Goal: Find specific page/section: Find specific page/section

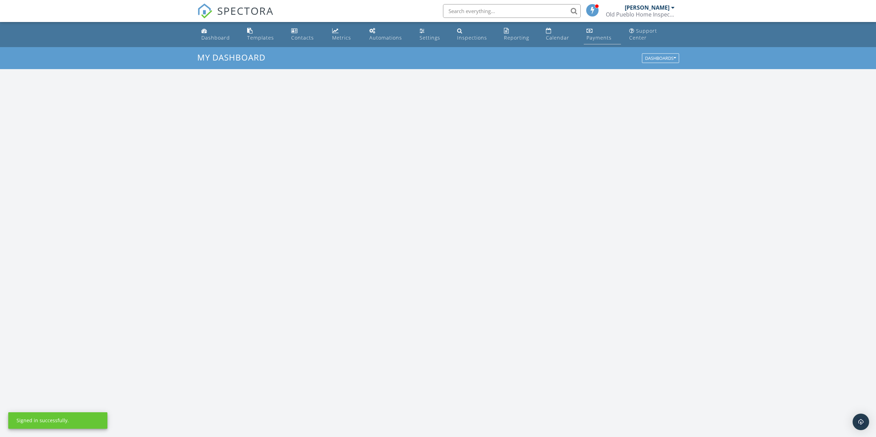
scroll to position [637, 887]
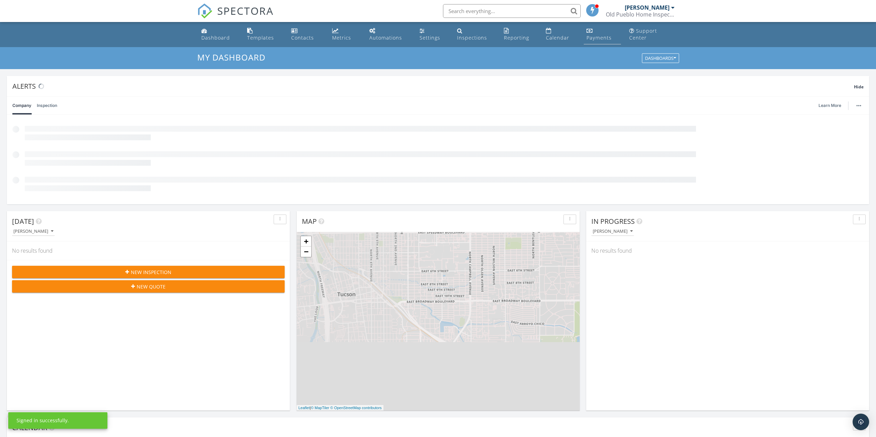
click at [597, 38] on div "Payments" at bounding box center [598, 37] width 25 height 7
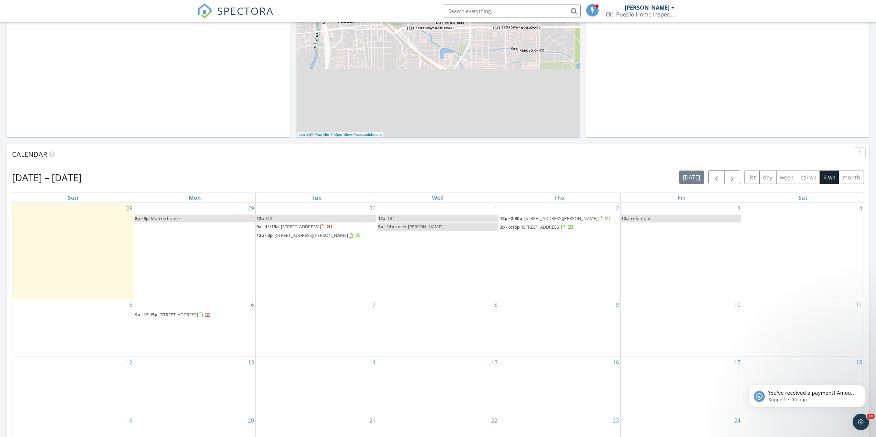
scroll to position [344, 0]
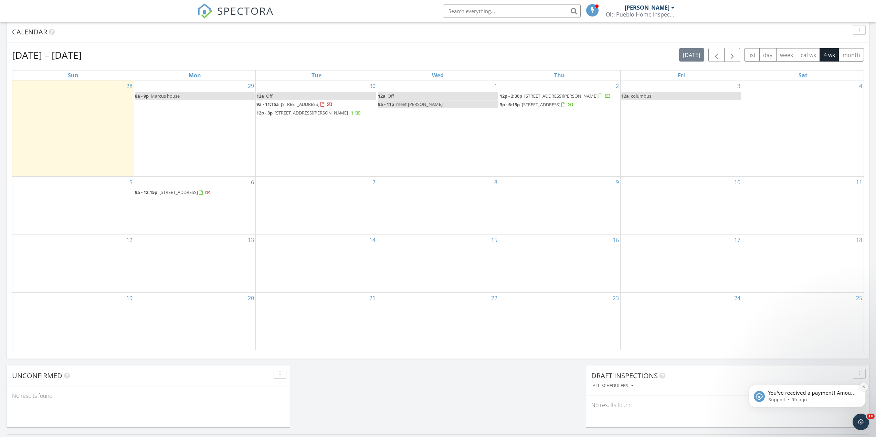
click at [863, 389] on icon "Dismiss notification" at bounding box center [864, 387] width 4 height 4
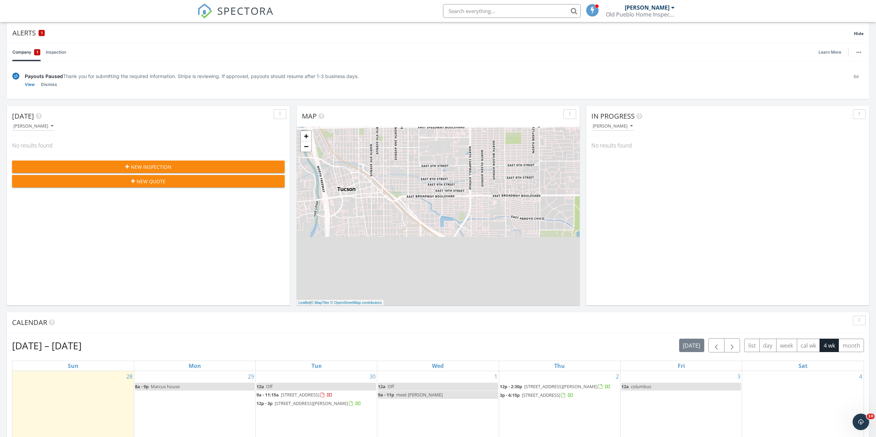
scroll to position [0, 0]
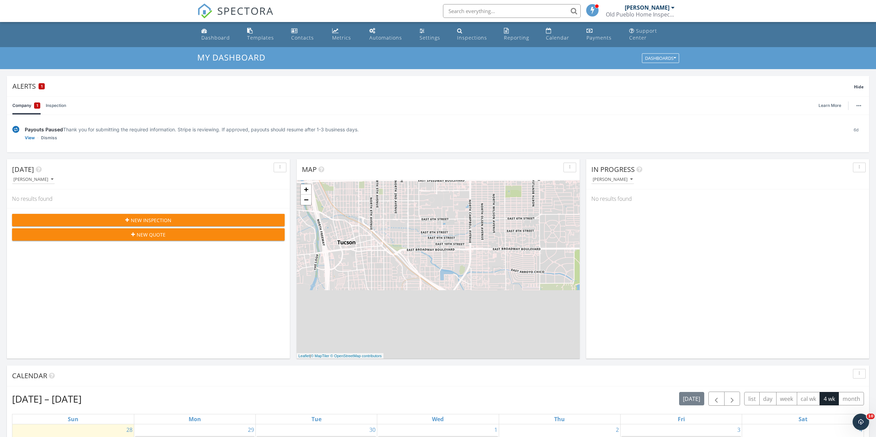
click at [33, 106] on link "Company 1" at bounding box center [26, 106] width 28 height 18
click at [54, 108] on link "Inspection" at bounding box center [56, 106] width 20 height 18
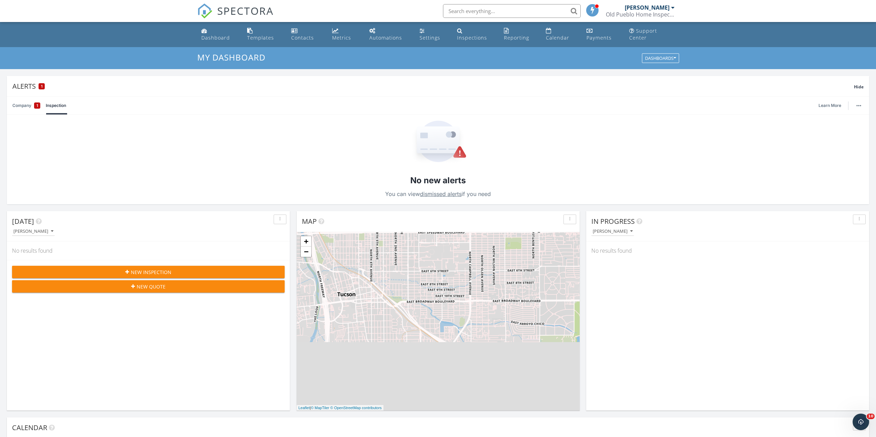
click at [28, 106] on link "Company 1" at bounding box center [26, 106] width 28 height 18
